Goal: Check status: Check status

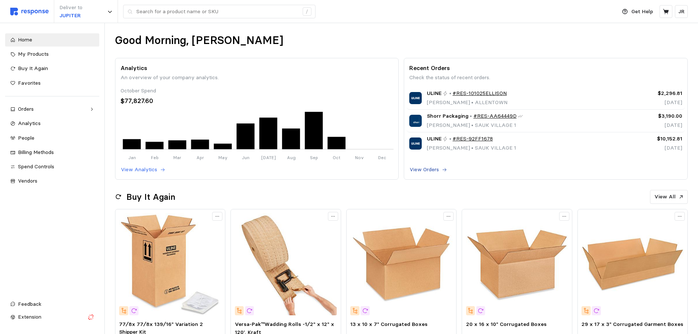
click at [426, 167] on p "View Orders" at bounding box center [423, 170] width 29 height 8
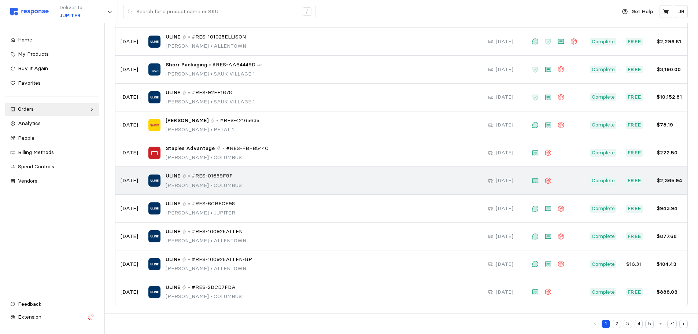
scroll to position [76, 0]
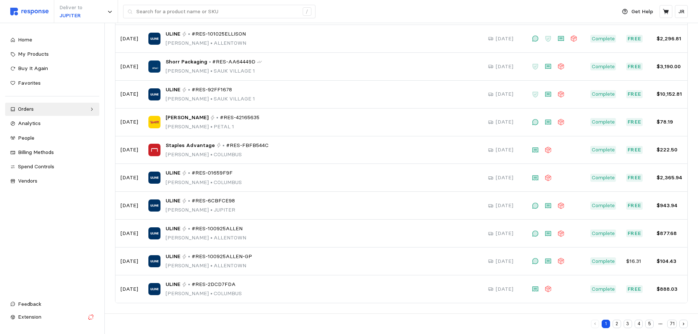
click at [616, 322] on button "2" at bounding box center [616, 323] width 8 height 8
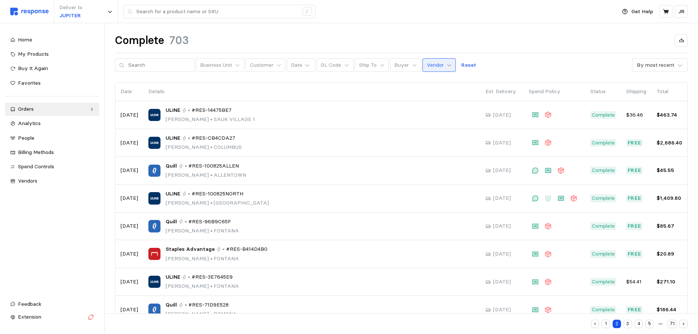
click at [446, 67] on icon at bounding box center [448, 65] width 5 height 5
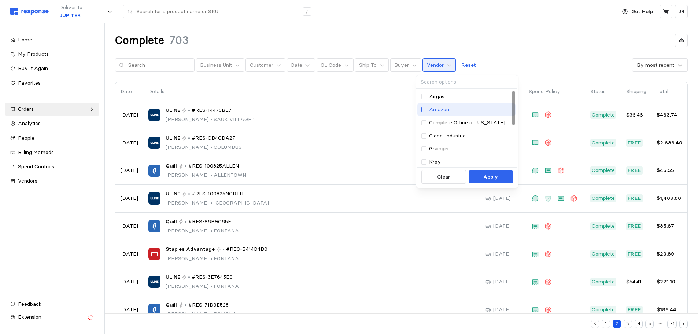
click at [424, 108] on div at bounding box center [423, 109] width 5 height 5
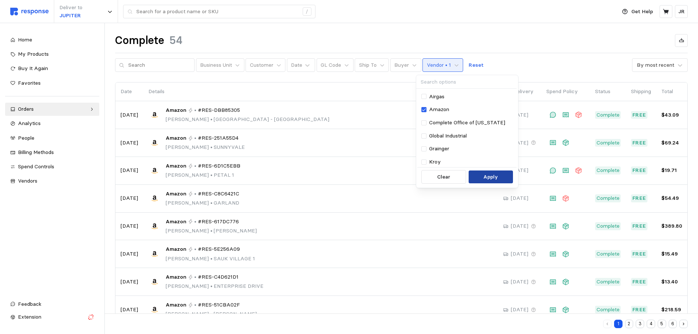
click at [484, 180] on p "Apply" at bounding box center [490, 177] width 15 height 8
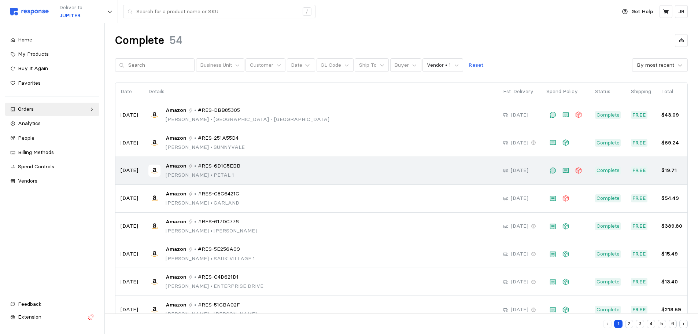
click at [219, 168] on span "#RES-6D1C5EBB" at bounding box center [219, 166] width 42 height 8
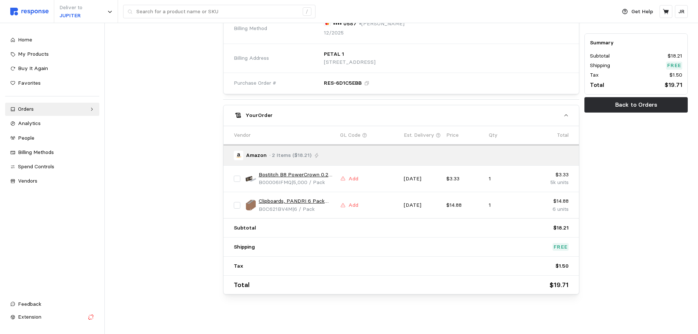
scroll to position [327, 0]
